Goal: Task Accomplishment & Management: Manage account settings

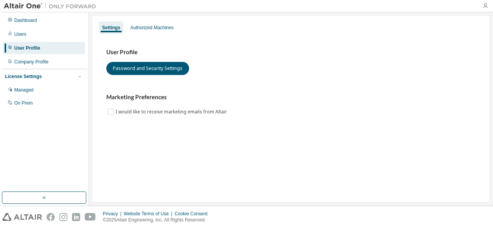
click at [486, 5] on icon "button" at bounding box center [485, 6] width 6 height 6
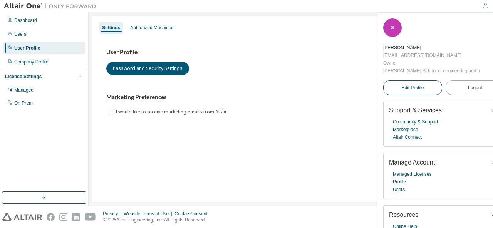
click at [406, 93] on link "Edit Profile" at bounding box center [412, 87] width 59 height 15
